Goal: Find specific page/section

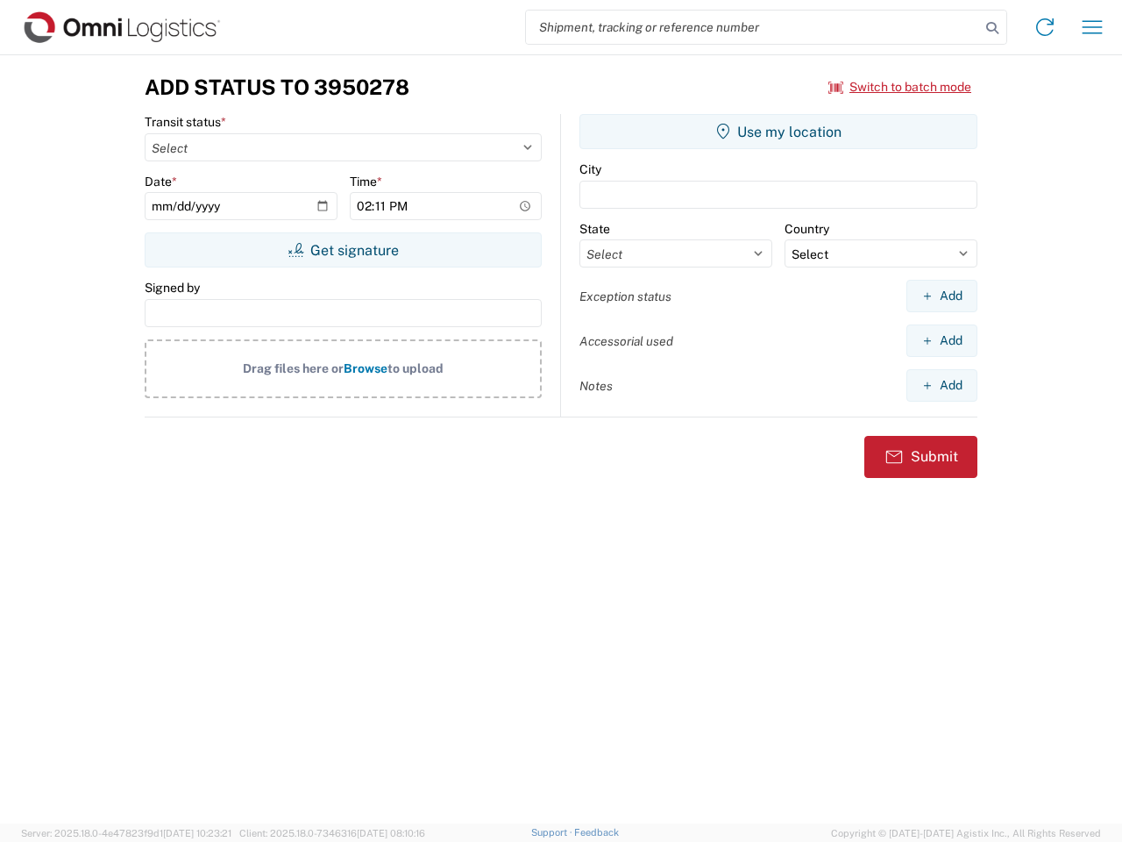
click at [753, 27] on input "search" at bounding box center [753, 27] width 454 height 33
click at [993, 28] on icon at bounding box center [992, 28] width 25 height 25
click at [1045, 27] on icon at bounding box center [1045, 27] width 28 height 28
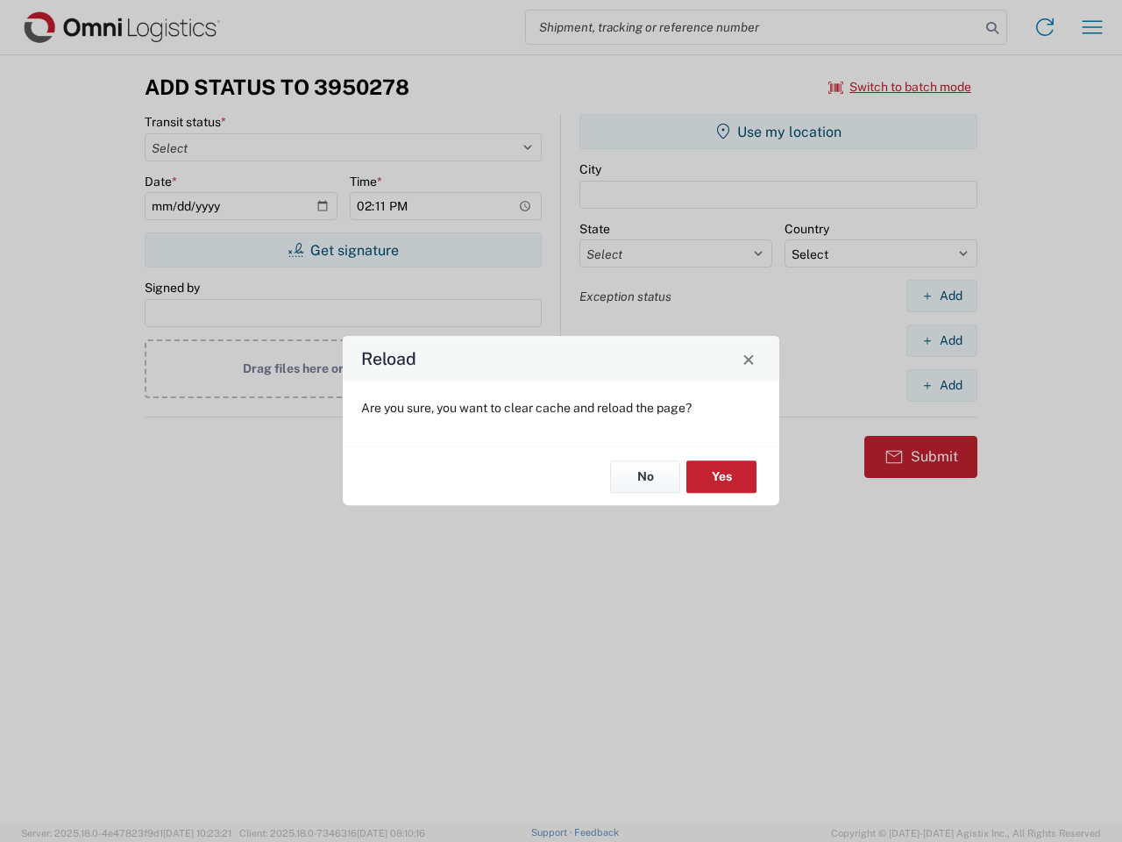
click at [1093, 27] on div "Reload Are you sure, you want to clear cache and reload the page? No Yes" at bounding box center [561, 421] width 1122 height 842
click at [901, 87] on div "Reload Are you sure, you want to clear cache and reload the page? No Yes" at bounding box center [561, 421] width 1122 height 842
click at [343, 250] on div "Reload Are you sure, you want to clear cache and reload the page? No Yes" at bounding box center [561, 421] width 1122 height 842
click at [779, 132] on div "Reload Are you sure, you want to clear cache and reload the page? No Yes" at bounding box center [561, 421] width 1122 height 842
click at [942, 296] on div "Reload Are you sure, you want to clear cache and reload the page? No Yes" at bounding box center [561, 421] width 1122 height 842
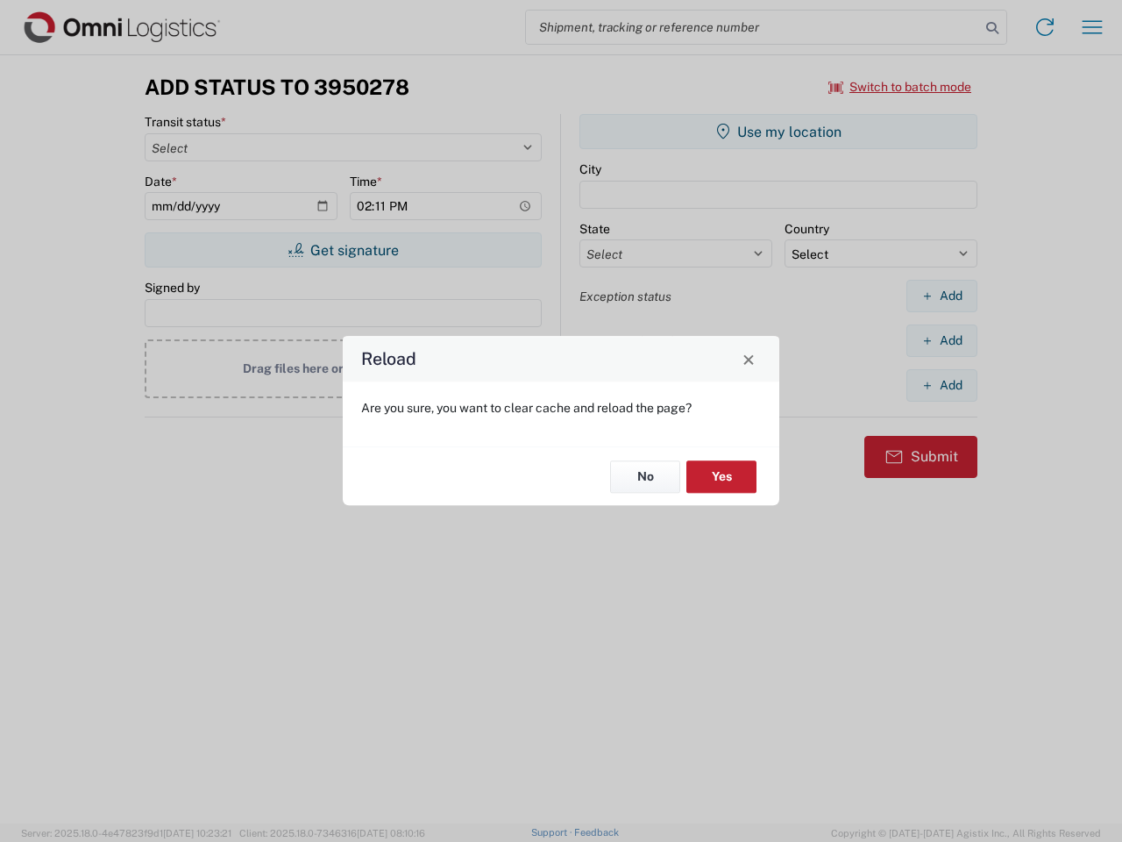
click at [942, 340] on div "Reload Are you sure, you want to clear cache and reload the page? No Yes" at bounding box center [561, 421] width 1122 height 842
click at [942, 385] on div "Reload Are you sure, you want to clear cache and reload the page? No Yes" at bounding box center [561, 421] width 1122 height 842
